Goal: Transaction & Acquisition: Purchase product/service

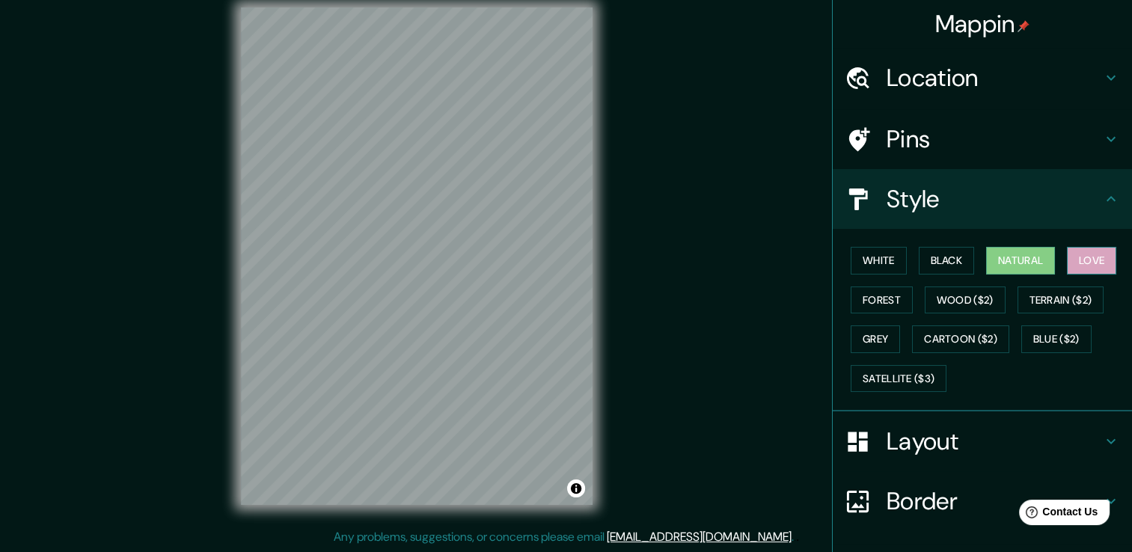
click at [1069, 257] on button "Love" at bounding box center [1091, 261] width 49 height 28
click at [925, 265] on button "Black" at bounding box center [947, 261] width 56 height 28
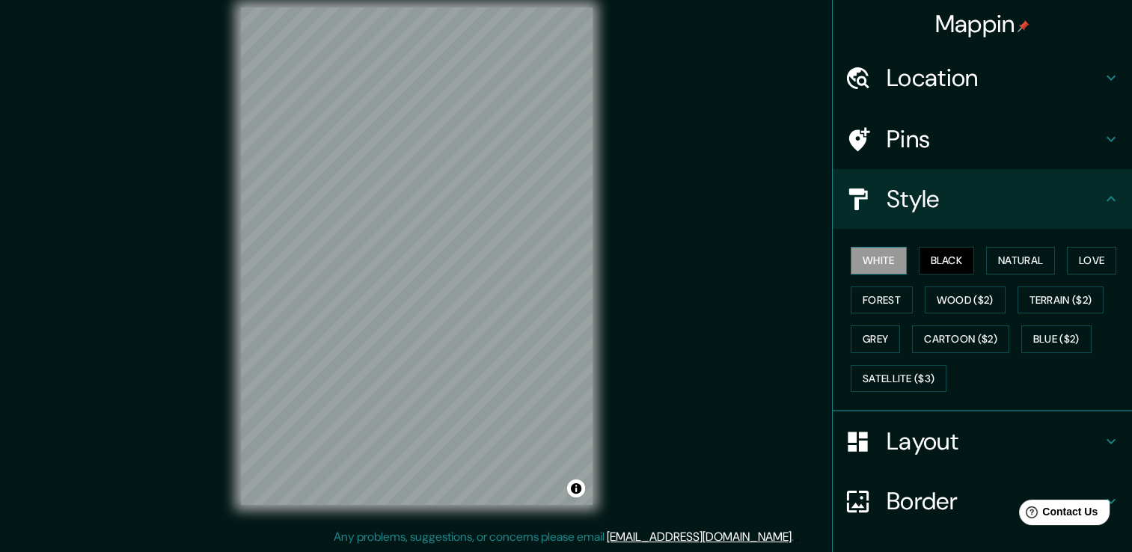
click at [878, 260] on button "White" at bounding box center [879, 261] width 56 height 28
click at [899, 254] on div "White Black Natural Love Forest Wood ($2) Terrain ($2) Grey Cartoon ($2) Blue (…" at bounding box center [988, 319] width 287 height 157
click at [1005, 265] on button "Natural" at bounding box center [1020, 261] width 69 height 28
click at [1073, 159] on div "Pins" at bounding box center [982, 139] width 299 height 60
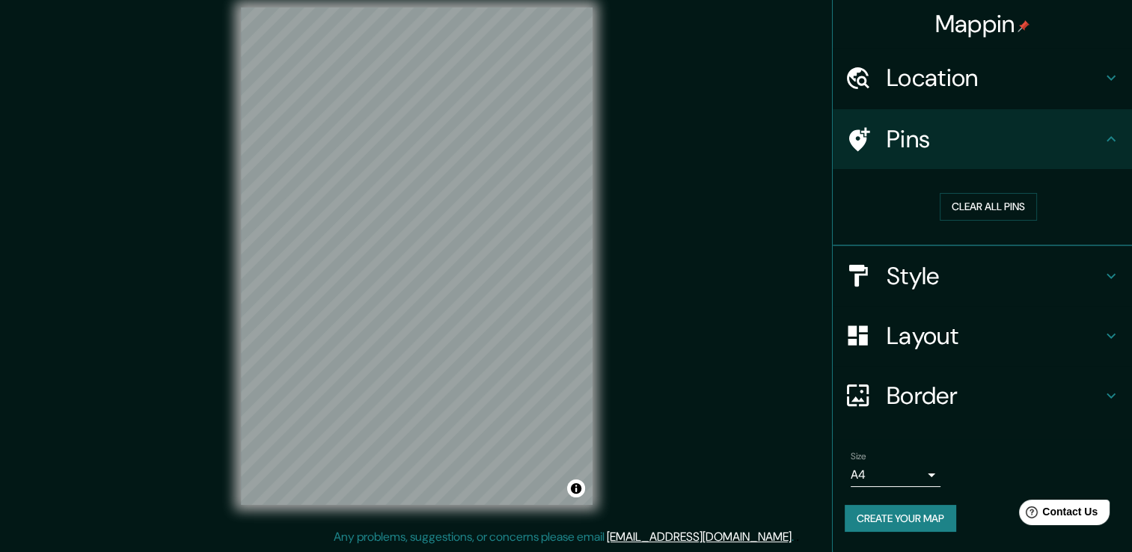
click at [1078, 149] on h4 "Pins" at bounding box center [995, 139] width 216 height 30
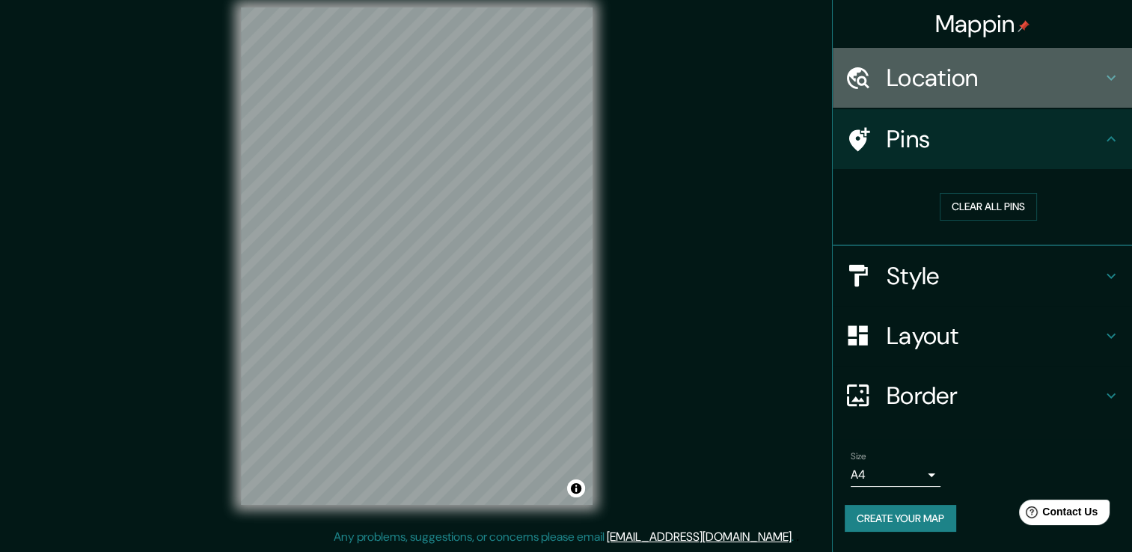
click at [1092, 91] on h4 "Location" at bounding box center [995, 78] width 216 height 30
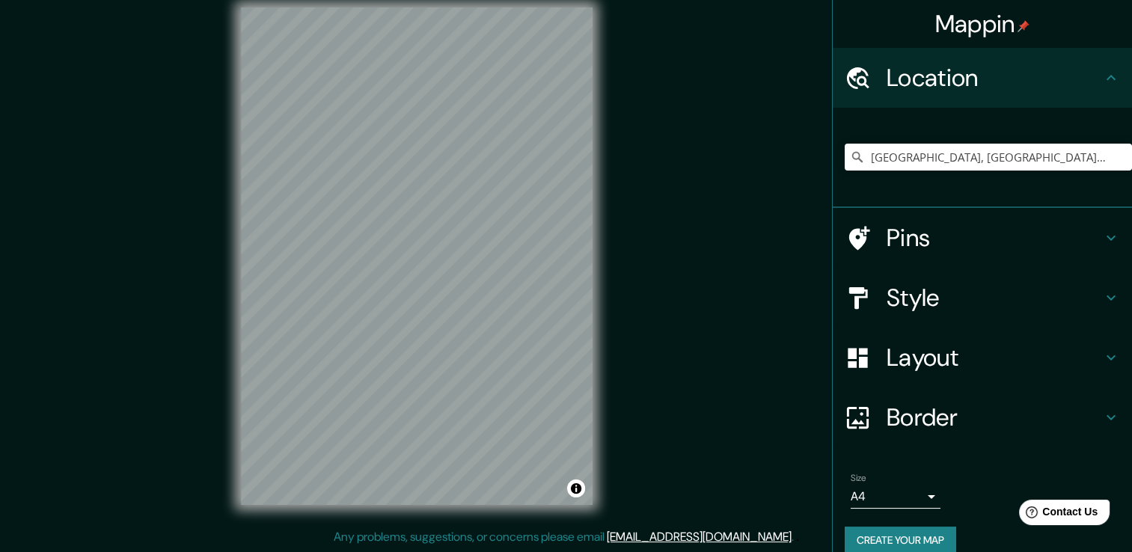
click at [1092, 91] on div "Location" at bounding box center [982, 78] width 299 height 60
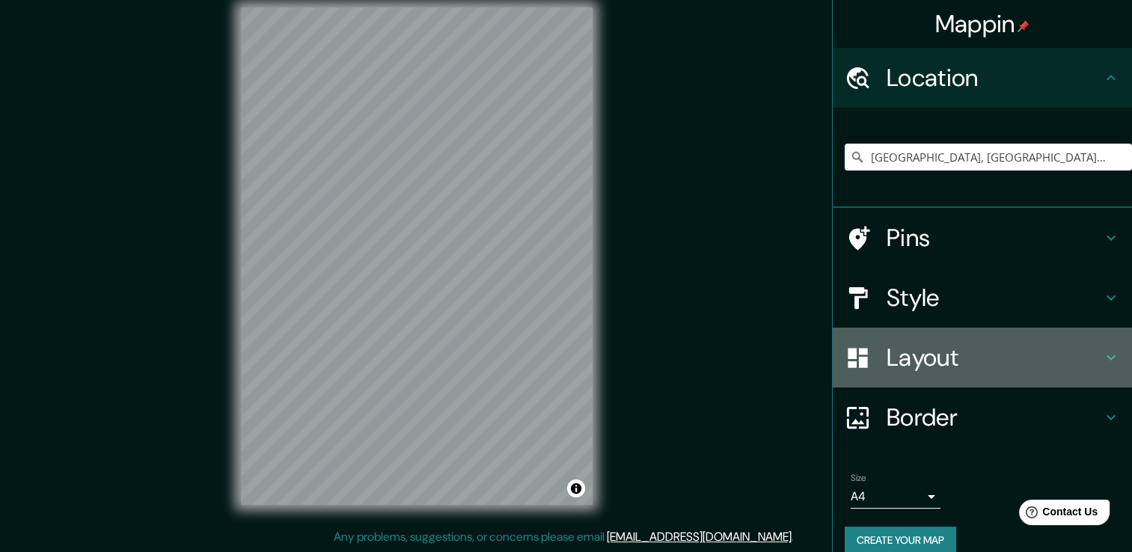
click at [1054, 355] on h4 "Layout" at bounding box center [995, 358] width 216 height 30
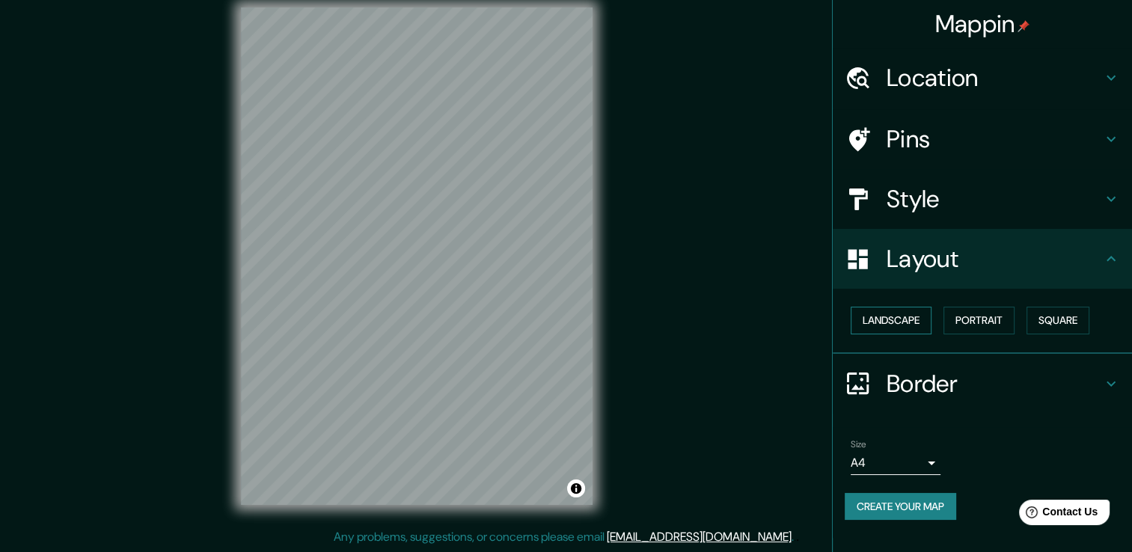
click at [864, 326] on button "Landscape" at bounding box center [891, 321] width 81 height 28
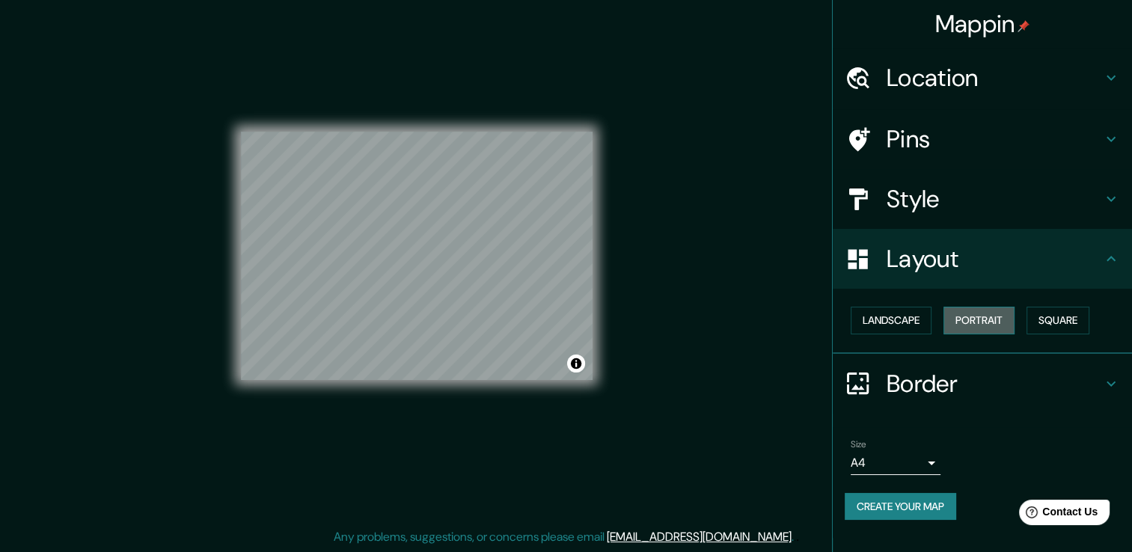
click at [964, 316] on button "Portrait" at bounding box center [979, 321] width 71 height 28
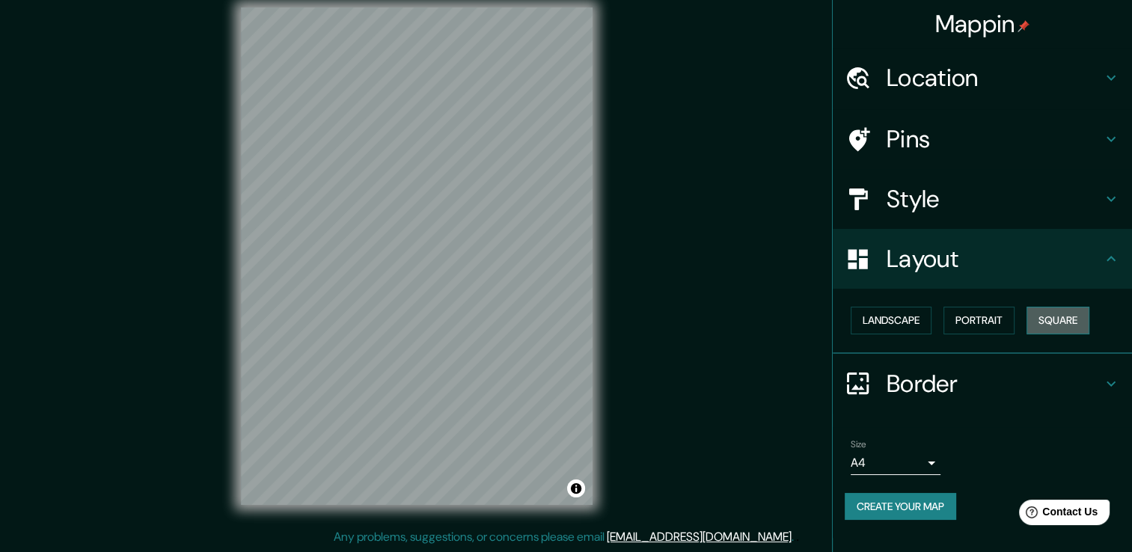
click at [1052, 328] on button "Square" at bounding box center [1058, 321] width 63 height 28
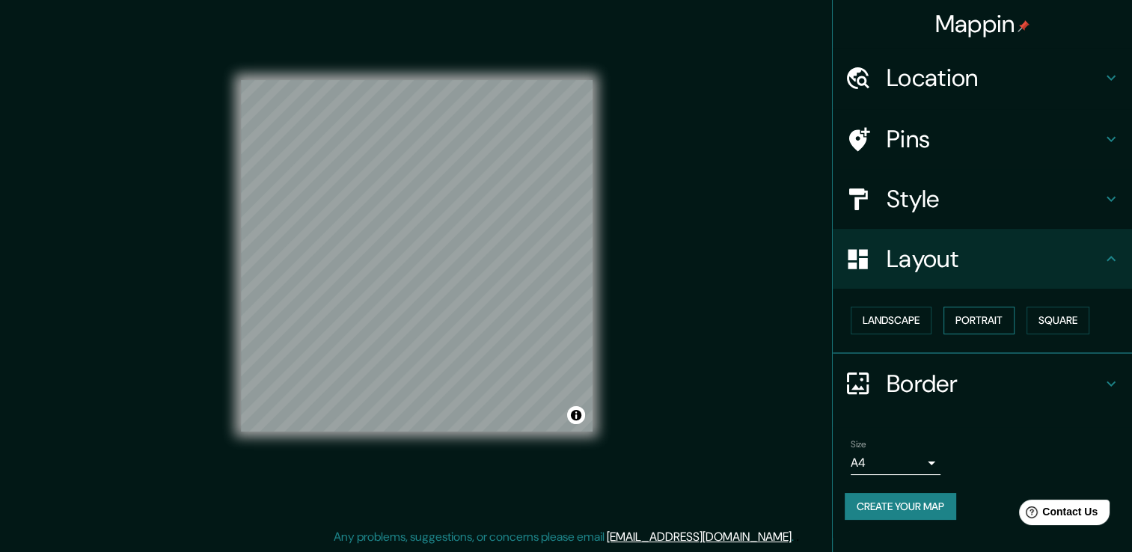
click at [980, 331] on button "Portrait" at bounding box center [979, 321] width 71 height 28
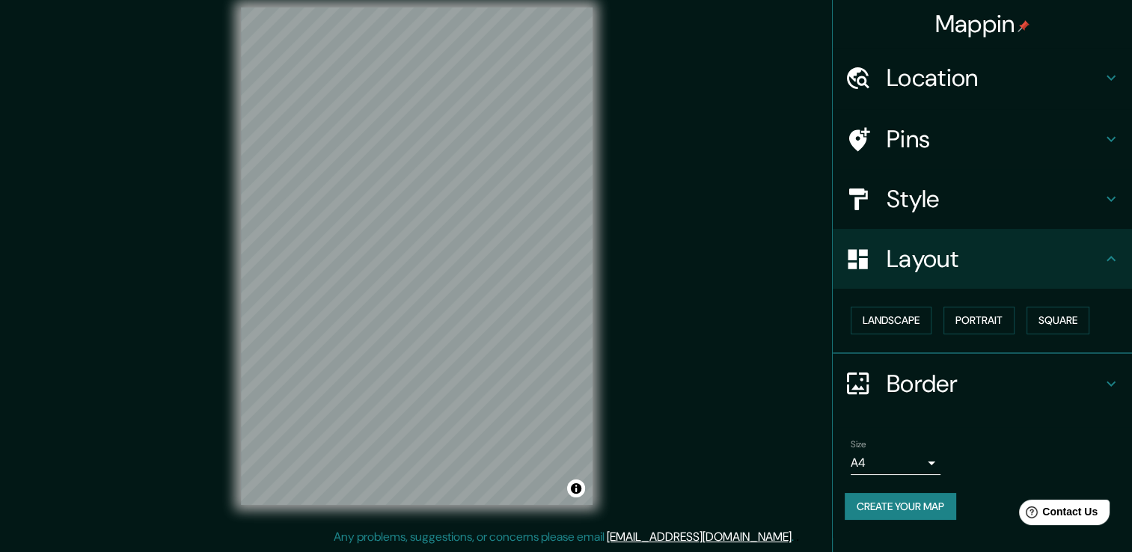
click at [925, 456] on body "Mappin Location [GEOGRAPHIC_DATA], [GEOGRAPHIC_DATA], [GEOGRAPHIC_DATA] [GEOGRA…" at bounding box center [566, 260] width 1132 height 552
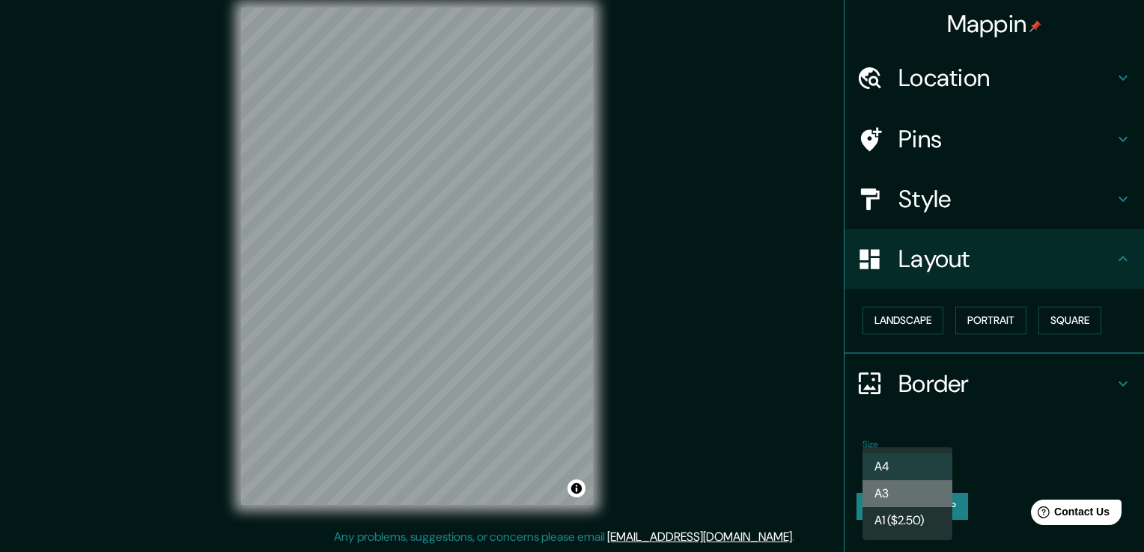
click at [903, 492] on li "A3" at bounding box center [907, 493] width 90 height 27
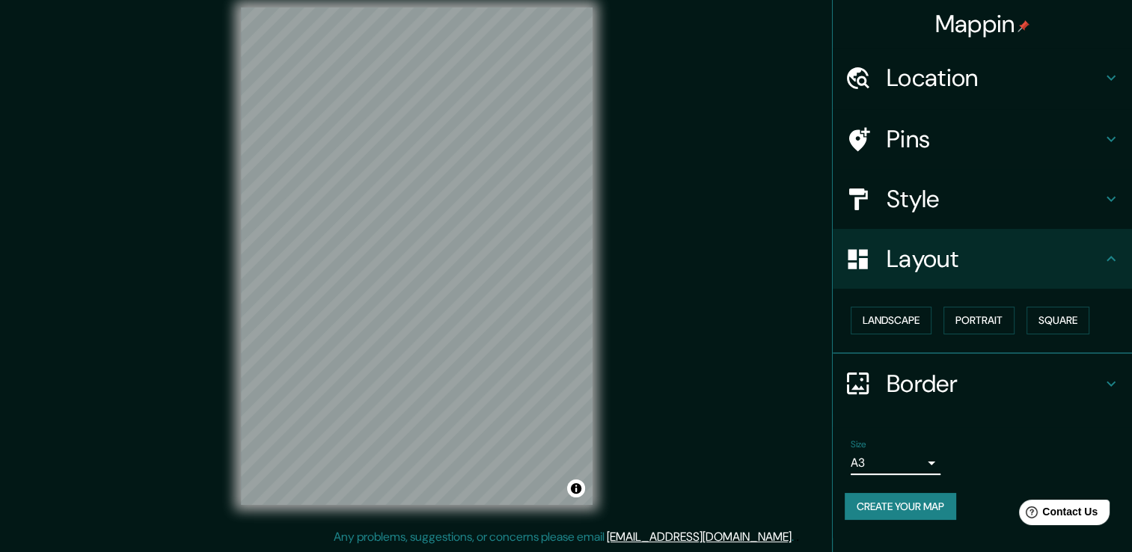
click at [922, 457] on body "Mappin Location [GEOGRAPHIC_DATA], [GEOGRAPHIC_DATA], [GEOGRAPHIC_DATA] [GEOGRA…" at bounding box center [566, 260] width 1132 height 552
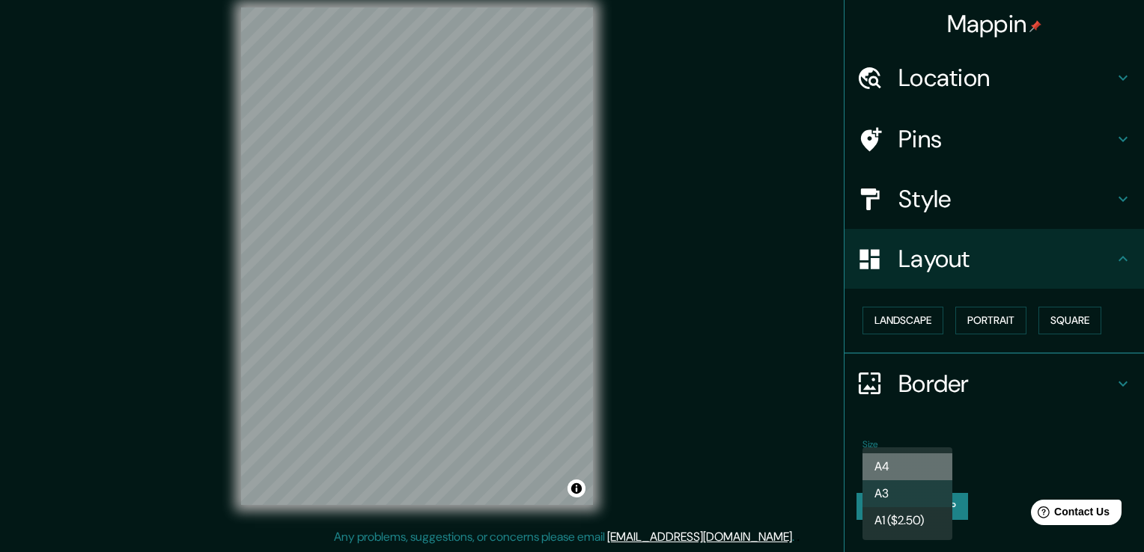
click at [883, 464] on li "A4" at bounding box center [907, 467] width 90 height 27
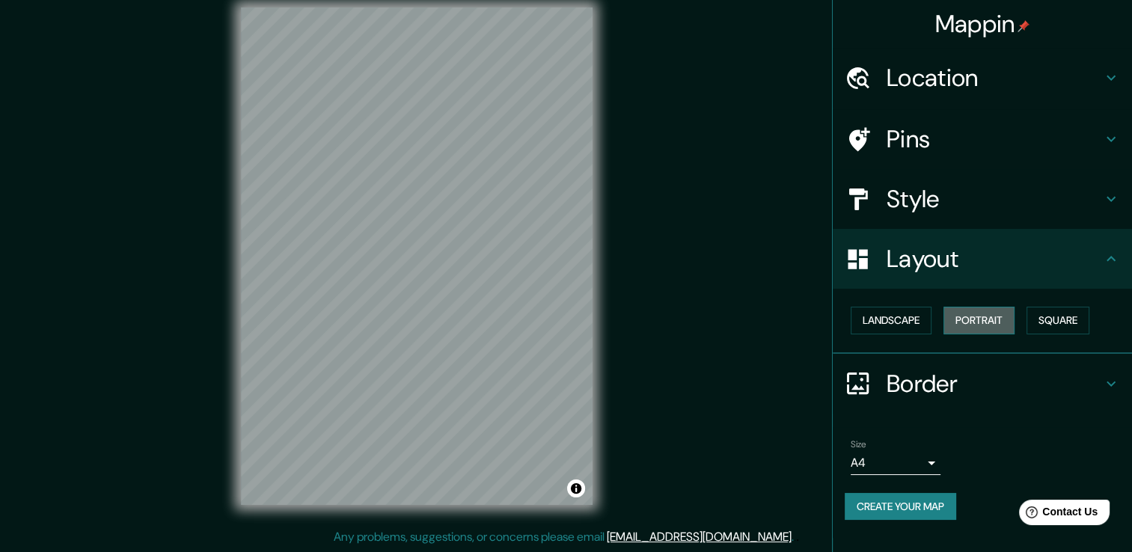
click at [986, 326] on button "Portrait" at bounding box center [979, 321] width 71 height 28
click at [925, 327] on button "Landscape" at bounding box center [891, 321] width 81 height 28
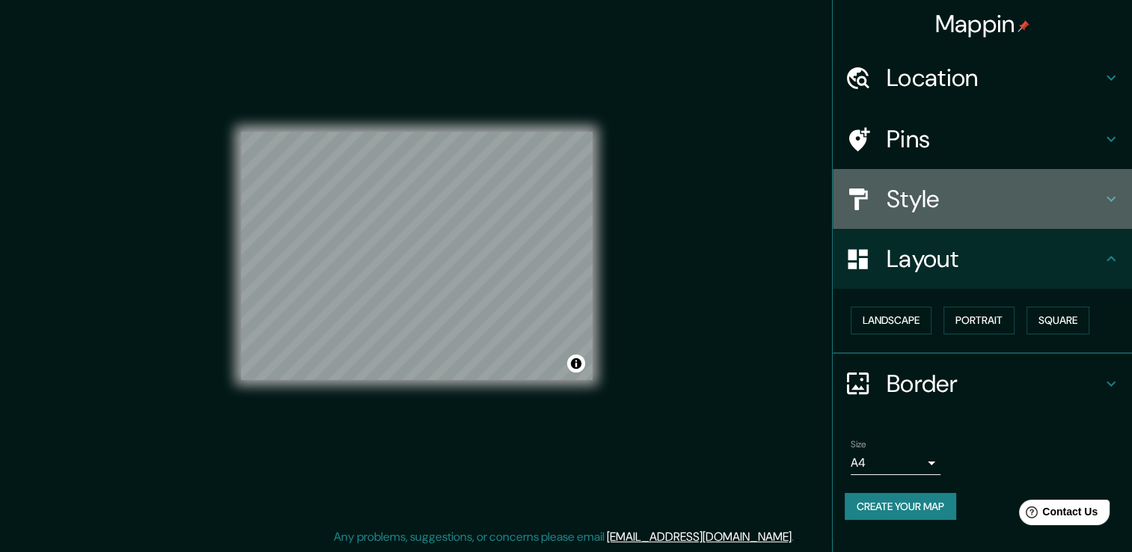
click at [1099, 204] on h4 "Style" at bounding box center [995, 199] width 216 height 30
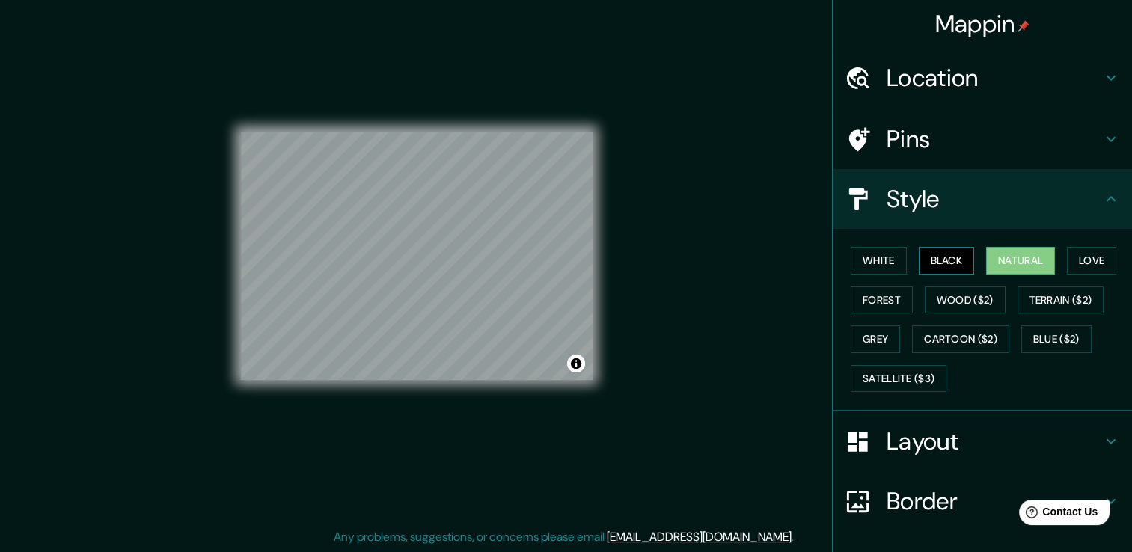
click at [939, 256] on button "Black" at bounding box center [947, 261] width 56 height 28
click at [874, 256] on button "White" at bounding box center [879, 261] width 56 height 28
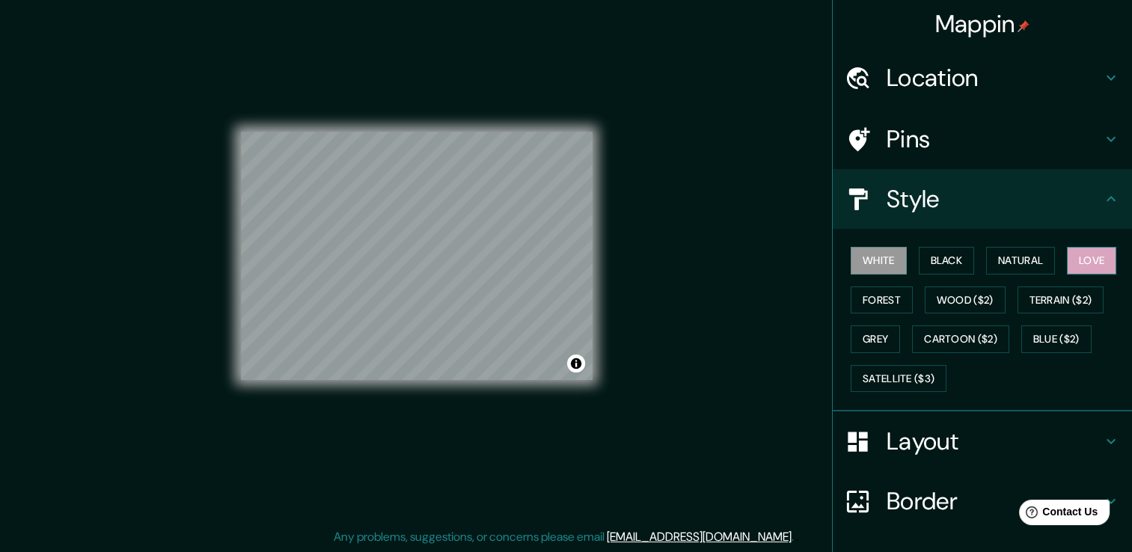
click at [1089, 252] on button "Love" at bounding box center [1091, 261] width 49 height 28
click at [961, 296] on button "Wood ($2)" at bounding box center [965, 301] width 81 height 28
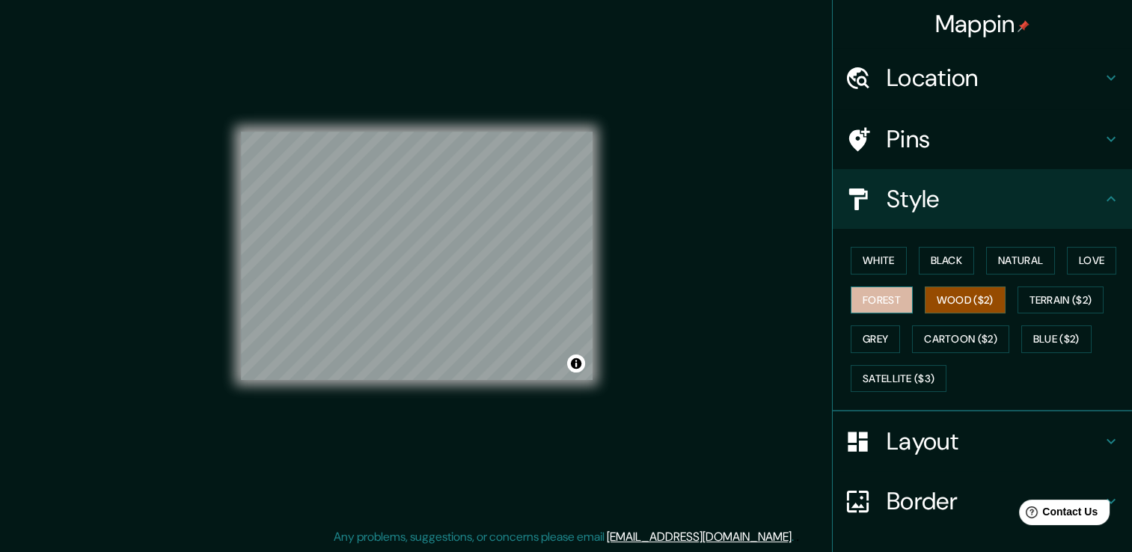
click at [884, 295] on button "Forest" at bounding box center [882, 301] width 62 height 28
click at [1051, 292] on button "Terrain ($2)" at bounding box center [1061, 301] width 87 height 28
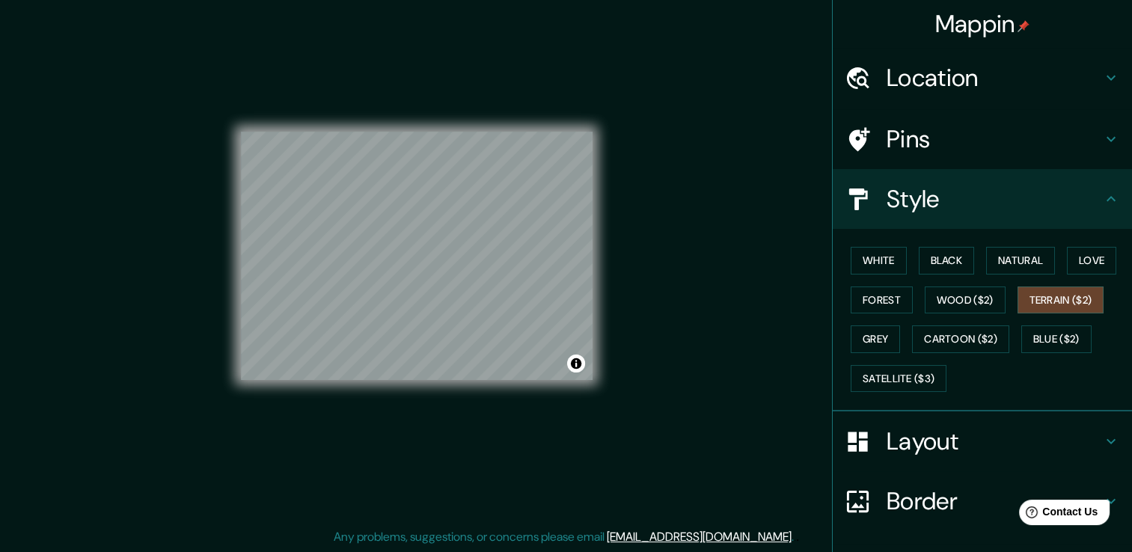
click at [975, 355] on div "White Black Natural Love Forest Wood ($2) Terrain ($2) Grey Cartoon ($2) Blue (…" at bounding box center [988, 319] width 287 height 157
click at [974, 352] on div "White Black Natural Love Forest Wood ($2) Terrain ($2) Grey Cartoon ($2) Blue (…" at bounding box center [988, 319] width 287 height 157
click at [950, 344] on button "Cartoon ($2)" at bounding box center [960, 340] width 97 height 28
click at [323, 53] on div "© Mapbox © OpenStreetMap Improve this map" at bounding box center [417, 255] width 352 height 497
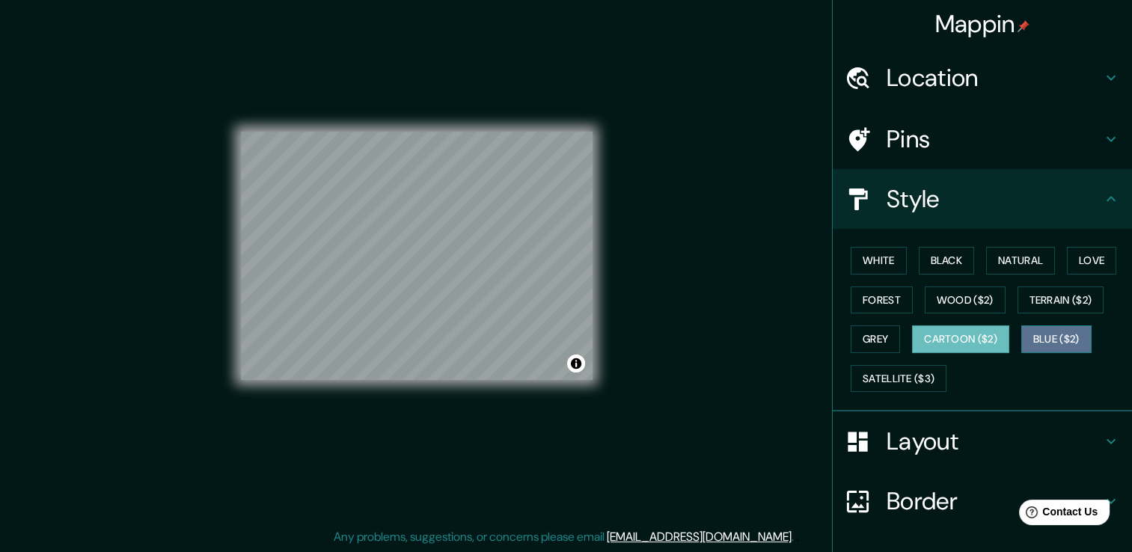
click at [1037, 344] on button "Blue ($2)" at bounding box center [1057, 340] width 70 height 28
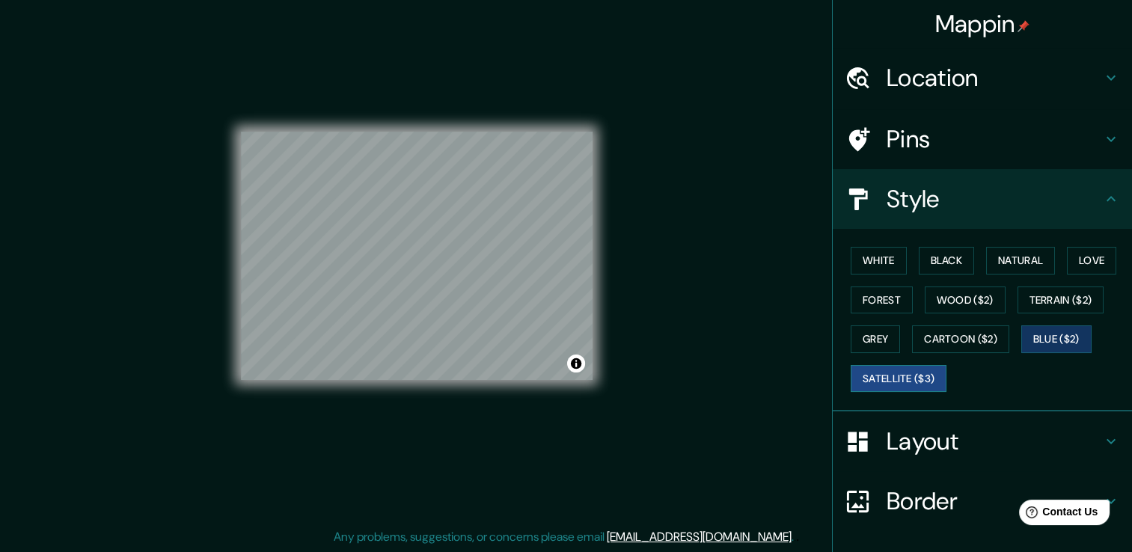
click at [892, 377] on button "Satellite ($3)" at bounding box center [899, 379] width 96 height 28
click at [919, 264] on button "Black" at bounding box center [947, 261] width 56 height 28
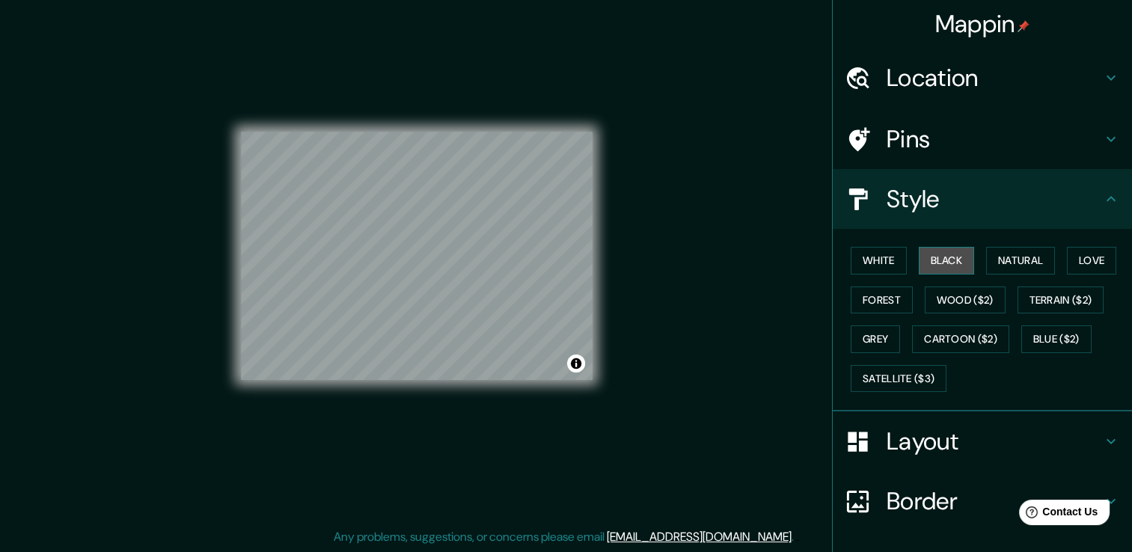
click at [939, 265] on button "Black" at bounding box center [947, 261] width 56 height 28
click at [1005, 257] on button "Natural" at bounding box center [1020, 261] width 69 height 28
